Goal: Navigation & Orientation: Find specific page/section

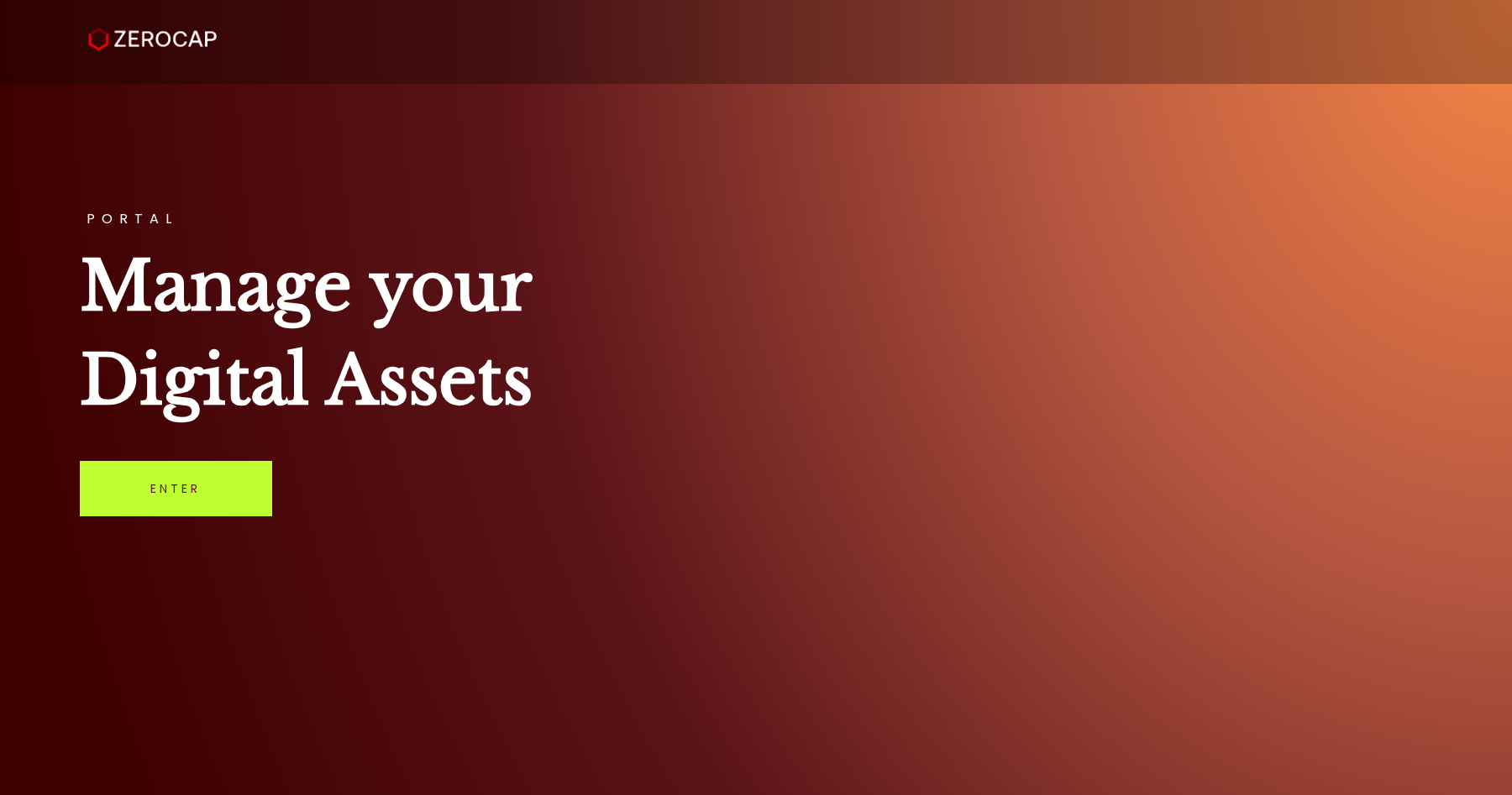
click at [186, 477] on link "Enter" at bounding box center [176, 489] width 192 height 55
click at [80, 461] on link "Enter" at bounding box center [176, 489] width 192 height 55
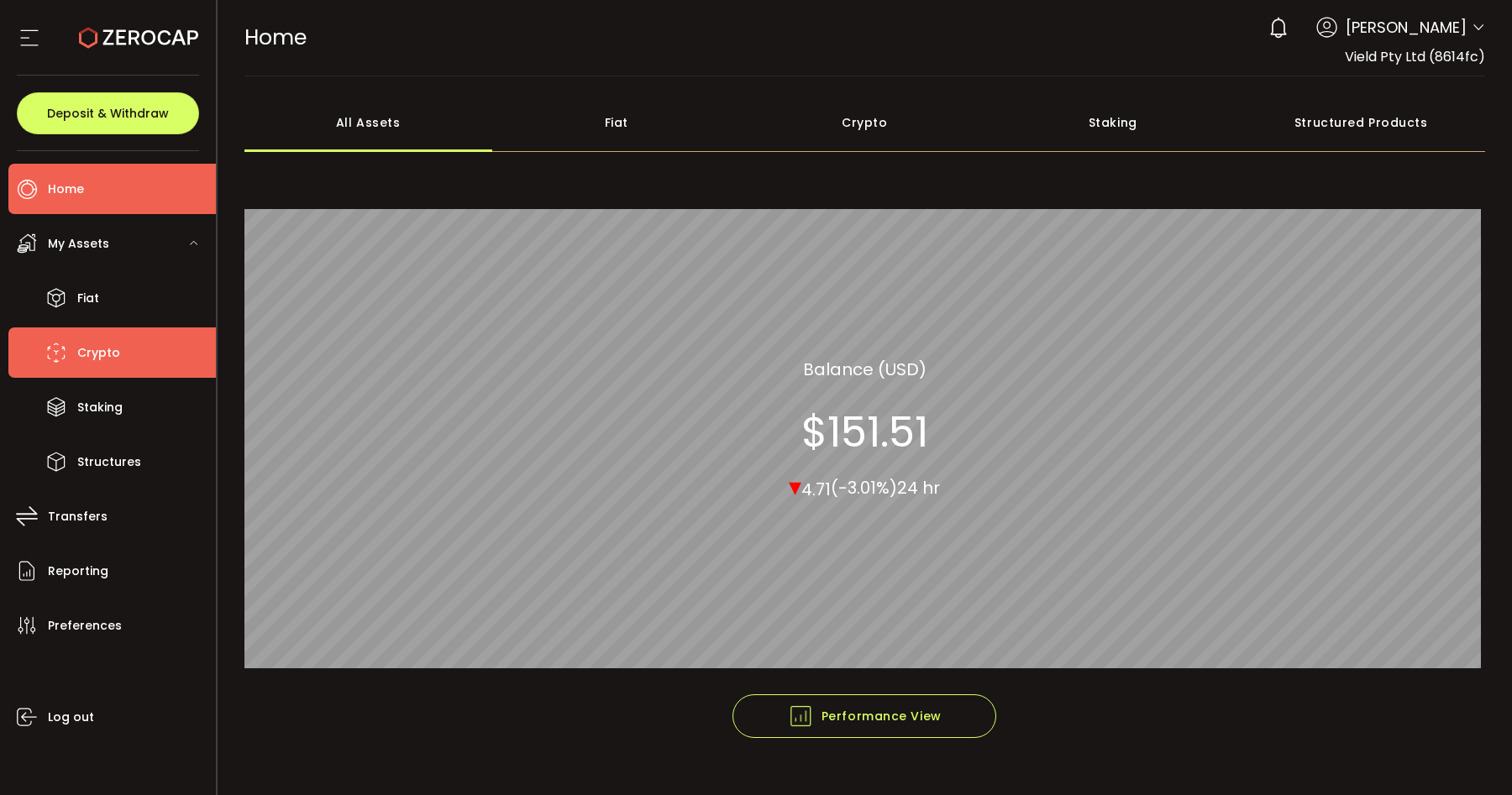
click at [112, 374] on li "Crypto" at bounding box center [112, 352] width 208 height 50
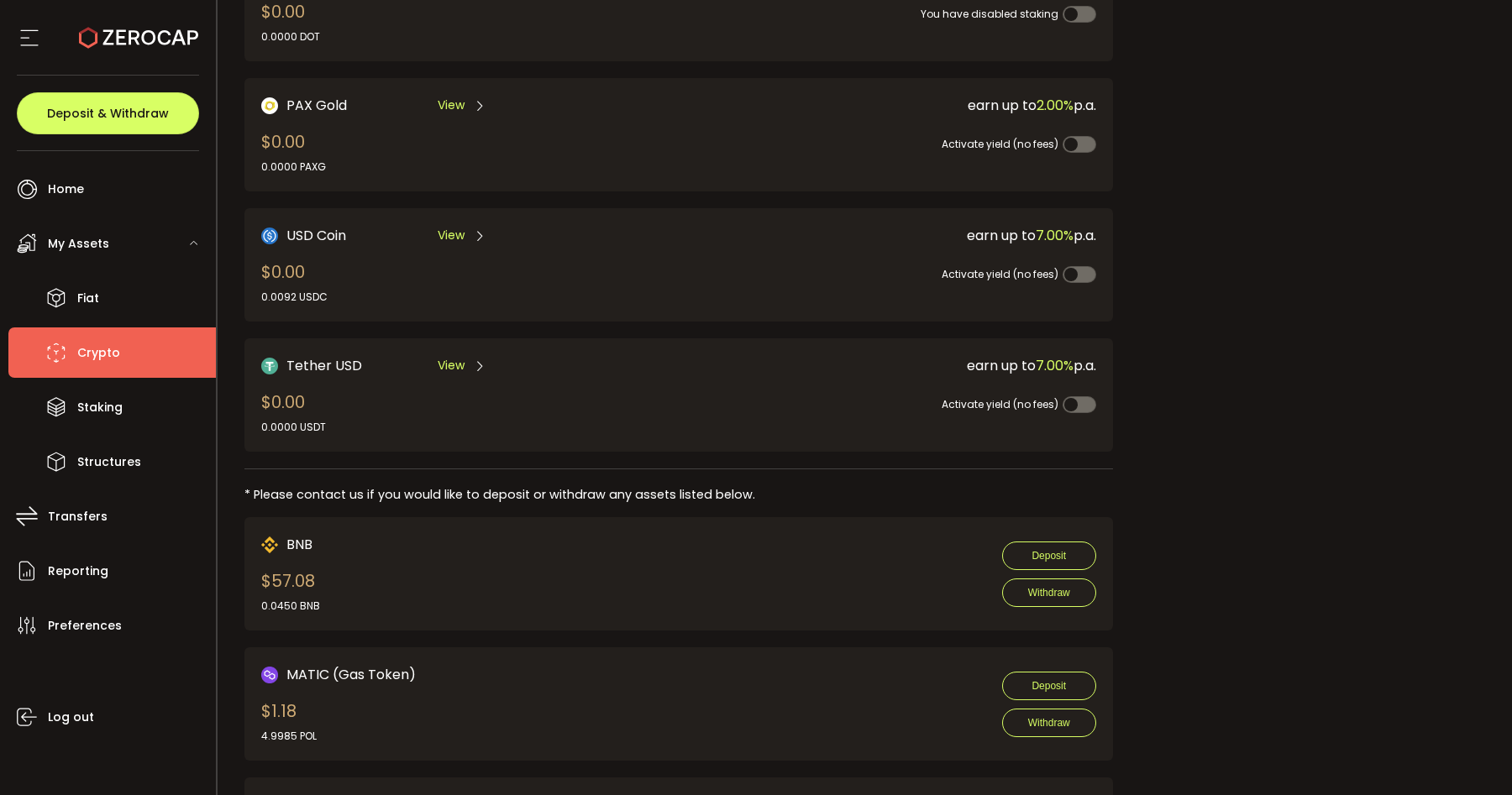
scroll to position [428, 0]
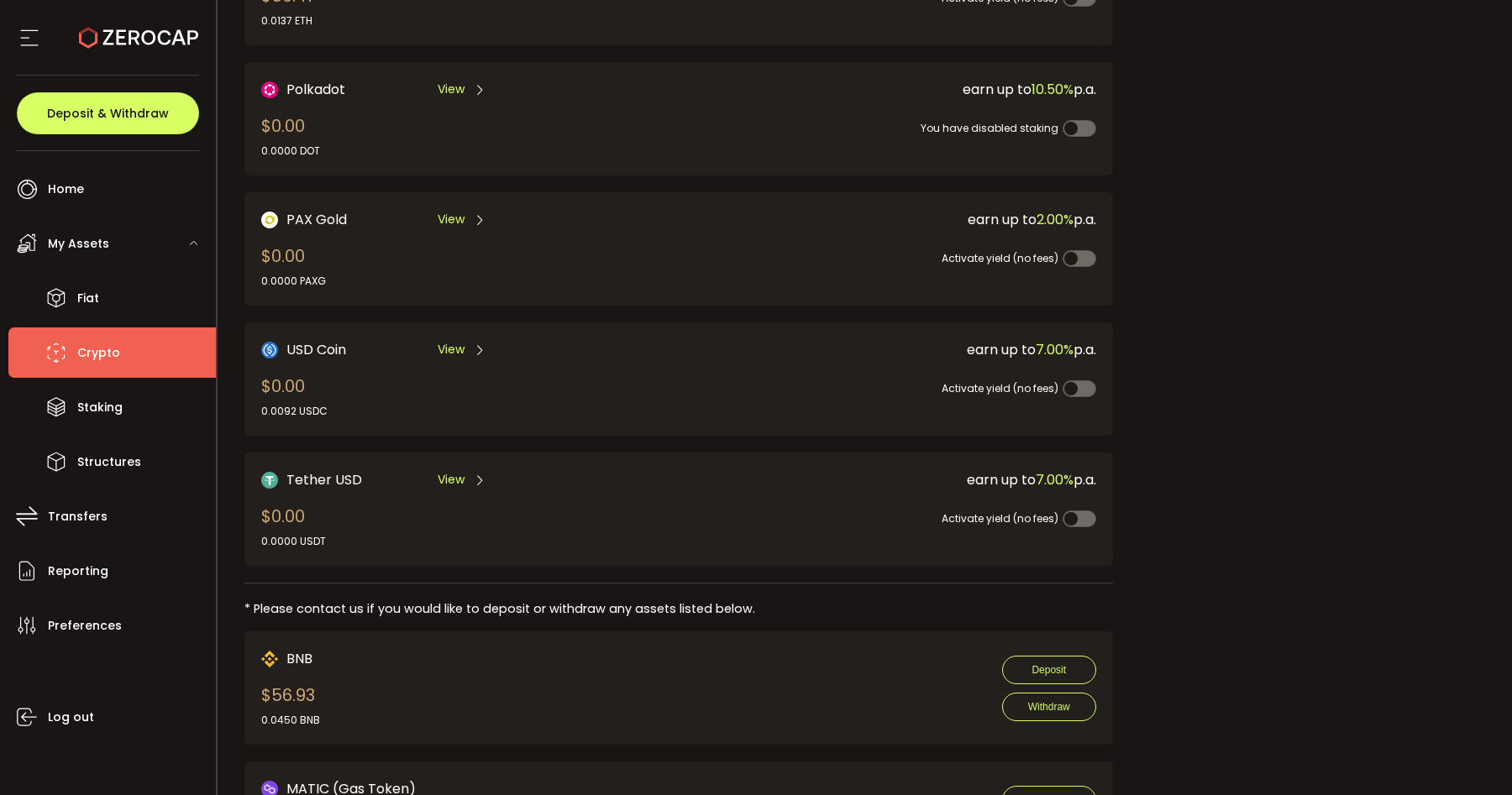
scroll to position [341, 0]
